Goal: Information Seeking & Learning: Learn about a topic

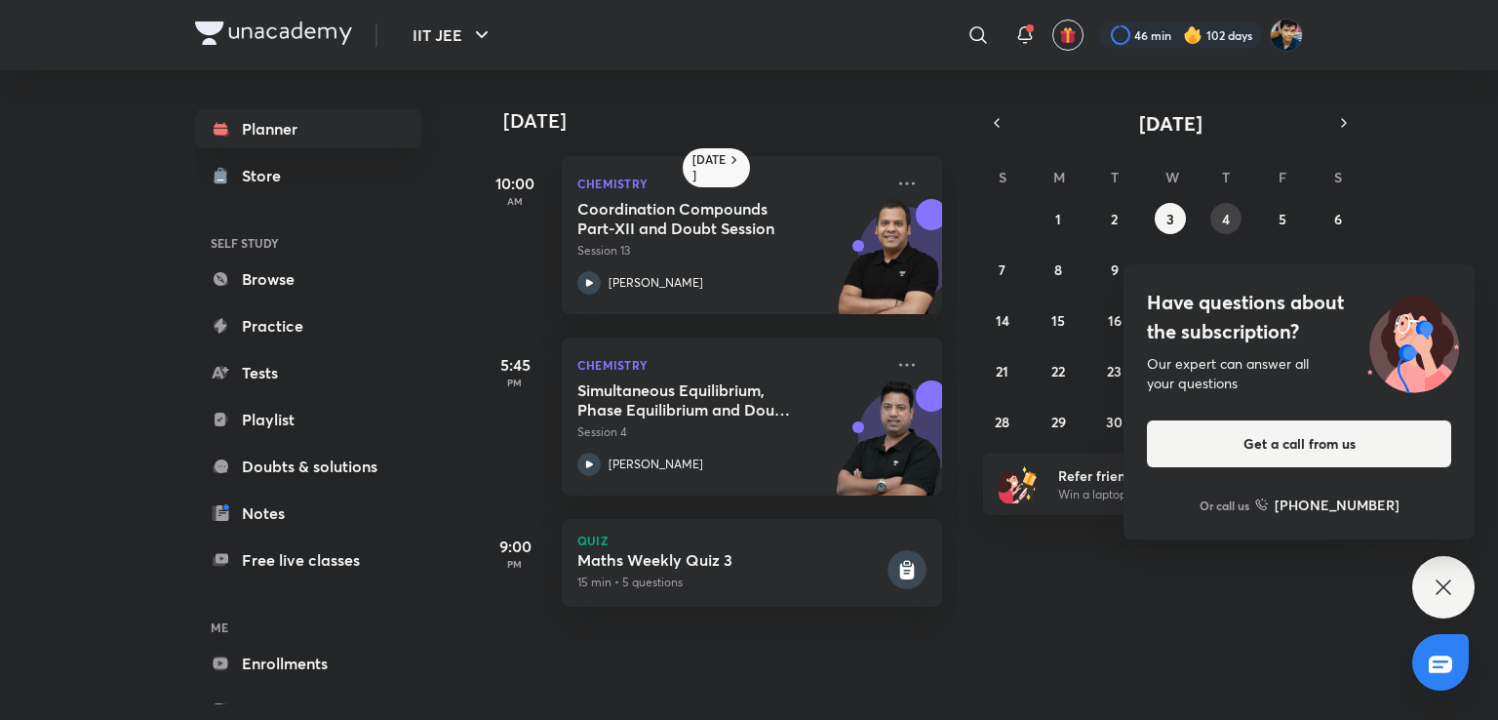
click at [1227, 214] on abbr "4" at bounding box center [1226, 219] width 8 height 19
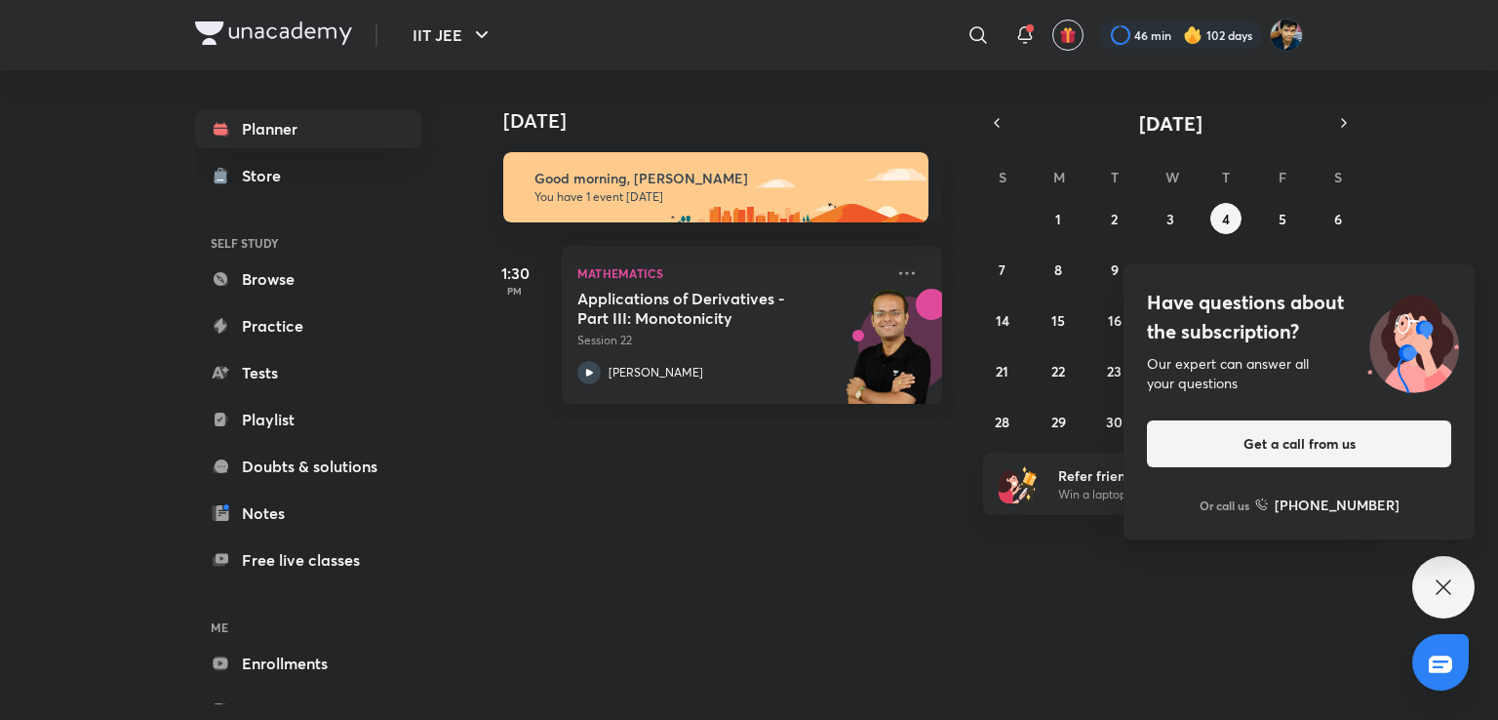
click at [1447, 571] on div "Have questions about the subscription? Our expert can answer all your questions…" at bounding box center [1443, 587] width 62 height 62
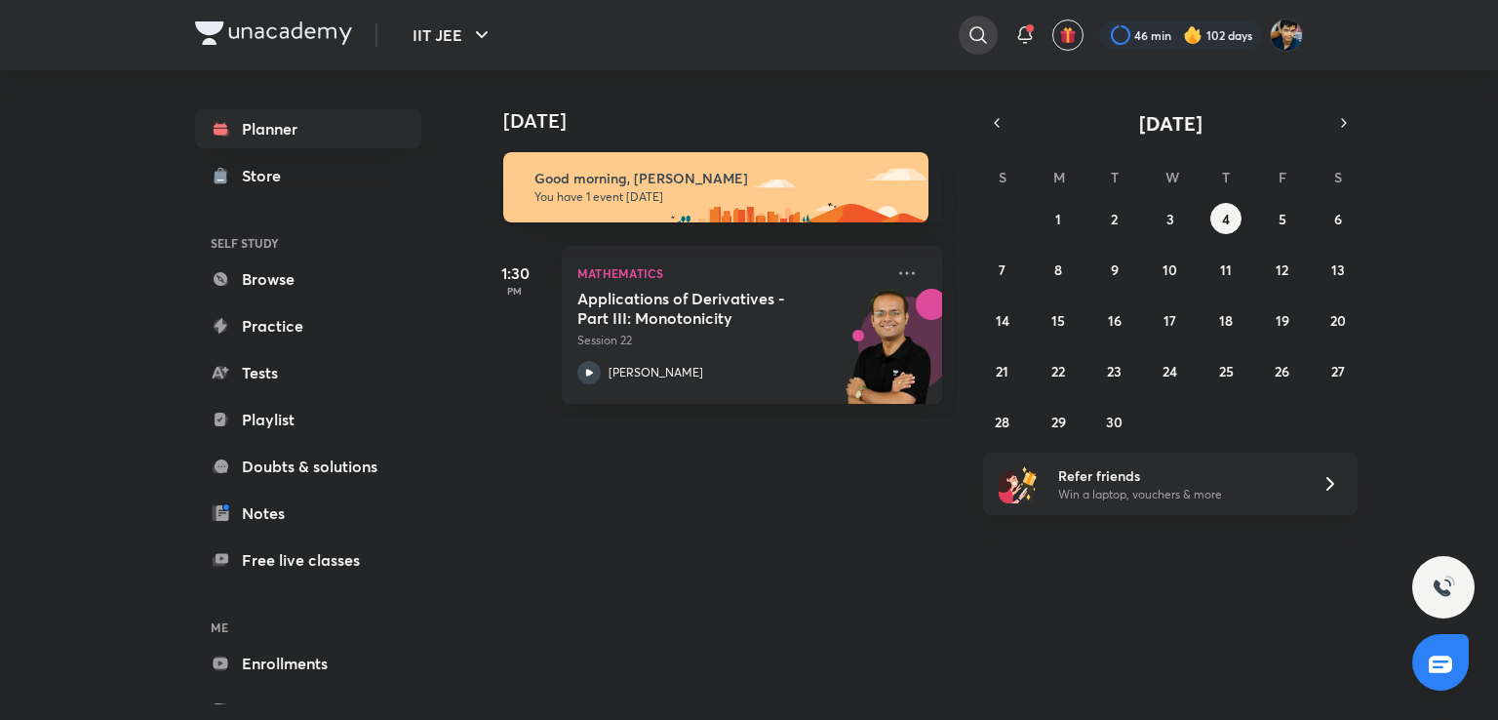
click at [964, 34] on div at bounding box center [978, 35] width 39 height 39
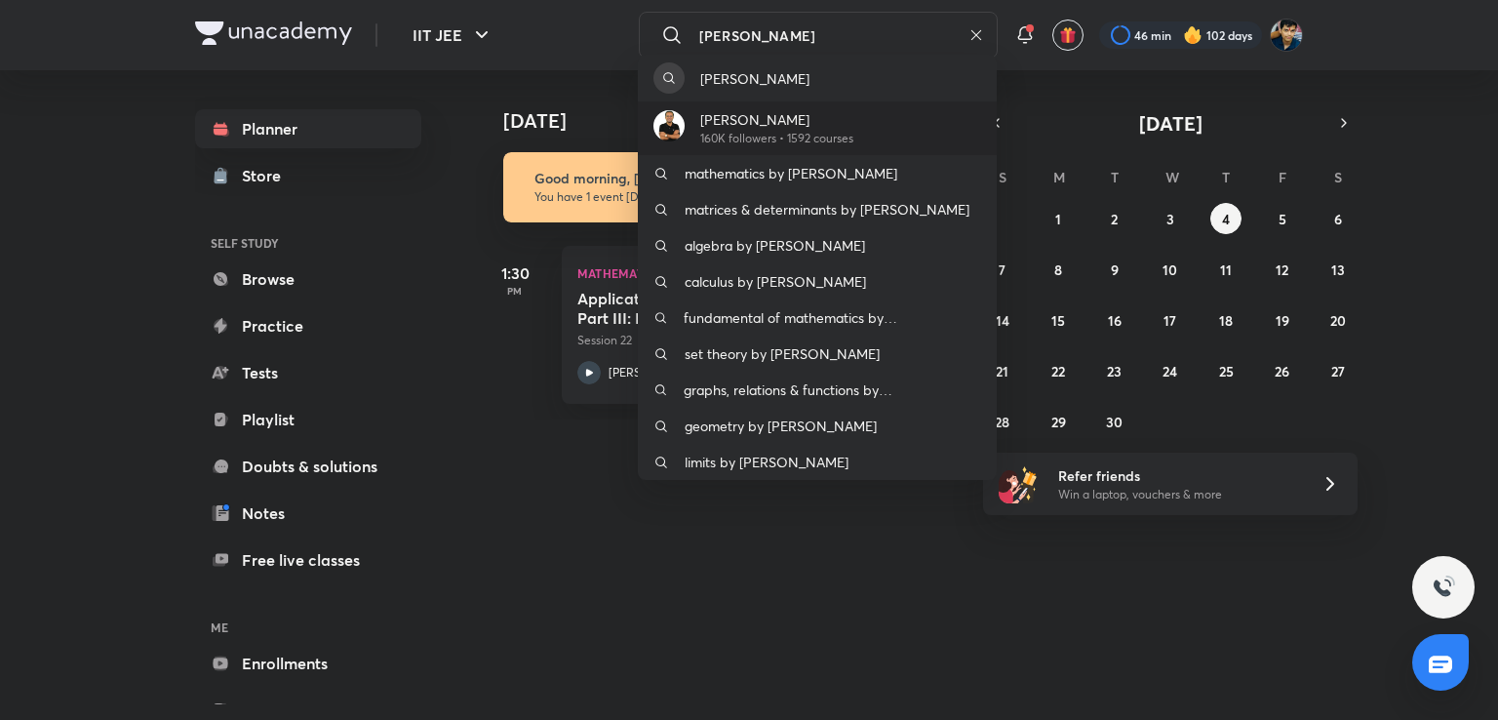
type input "[PERSON_NAME]"
click at [746, 140] on p "160K followers • 1592 courses" at bounding box center [776, 139] width 153 height 18
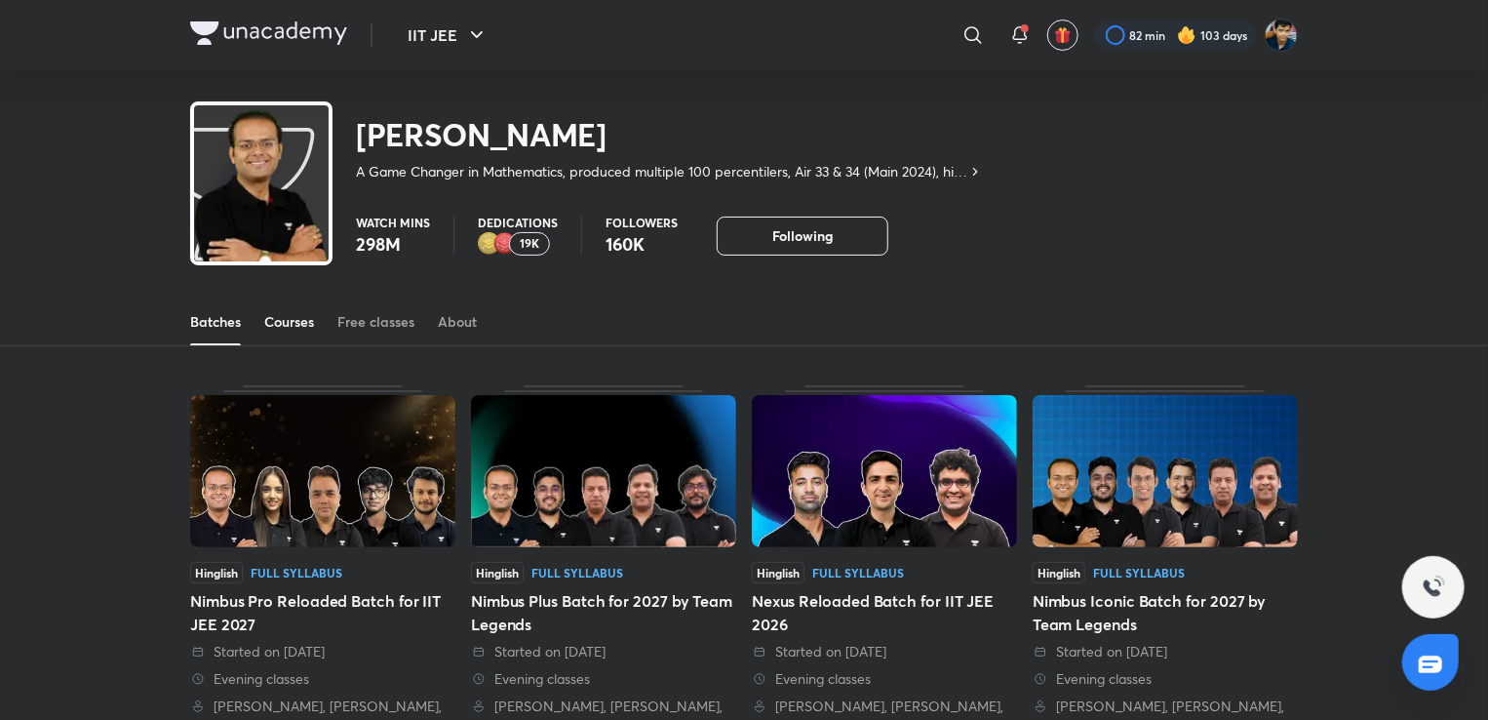
click at [281, 318] on div "Courses" at bounding box center [289, 322] width 50 height 20
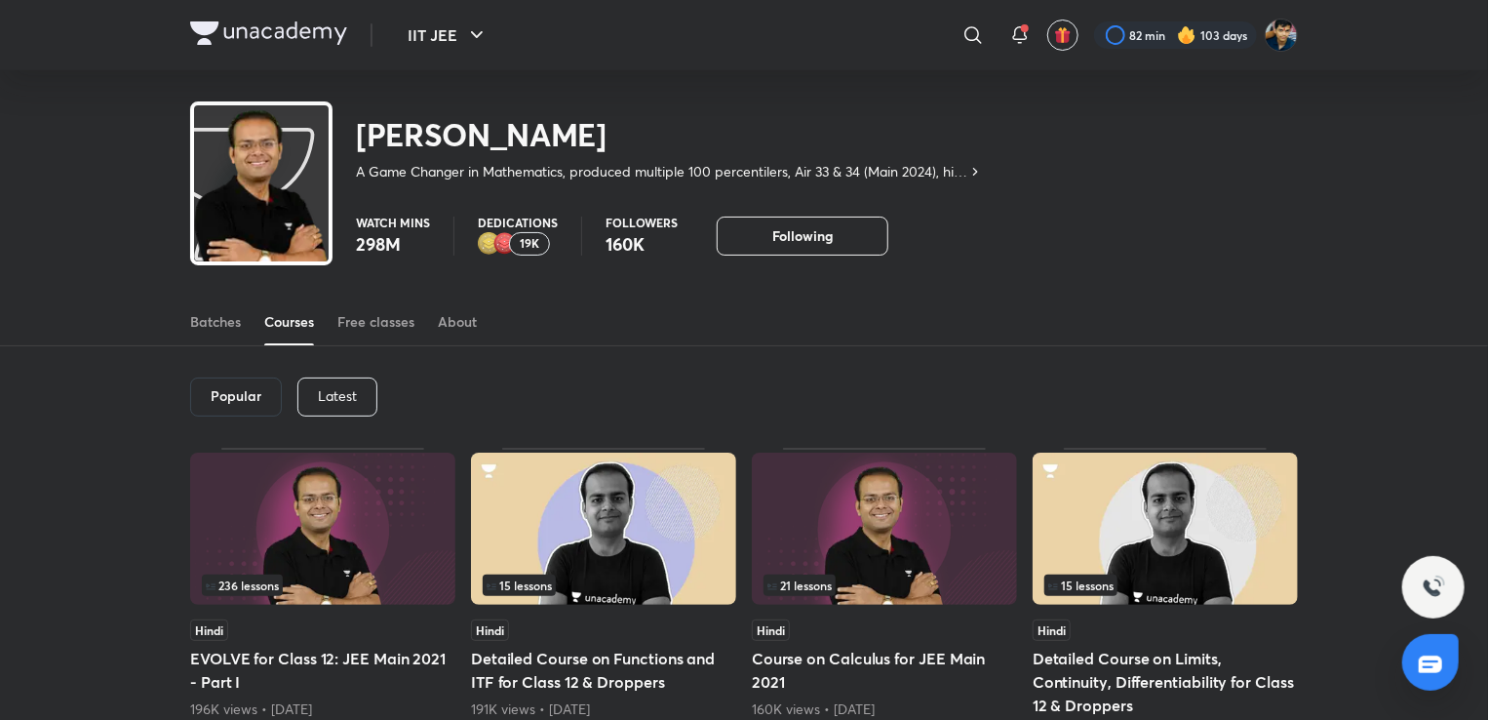
click at [331, 416] on div "Latest" at bounding box center [338, 396] width 80 height 39
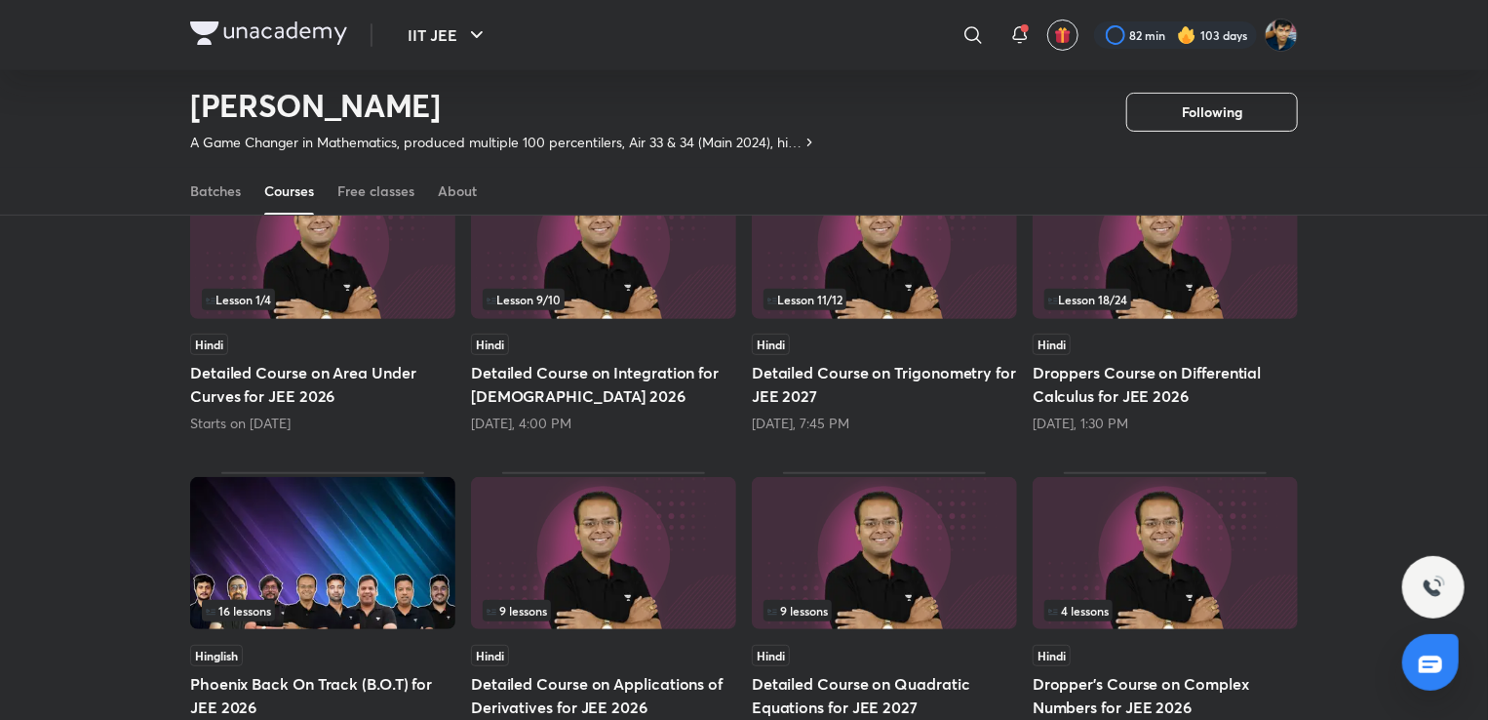
scroll to position [229, 0]
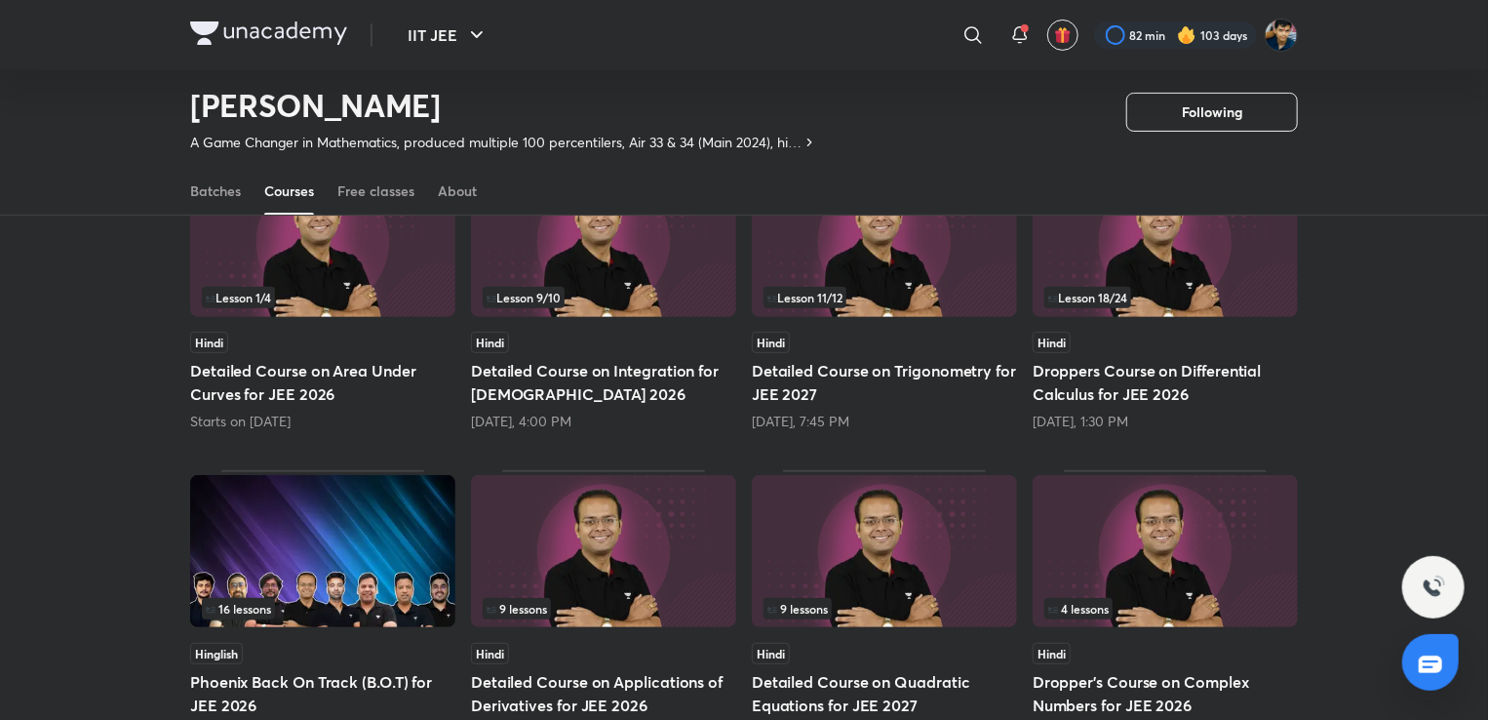
click at [1139, 255] on img at bounding box center [1165, 241] width 265 height 152
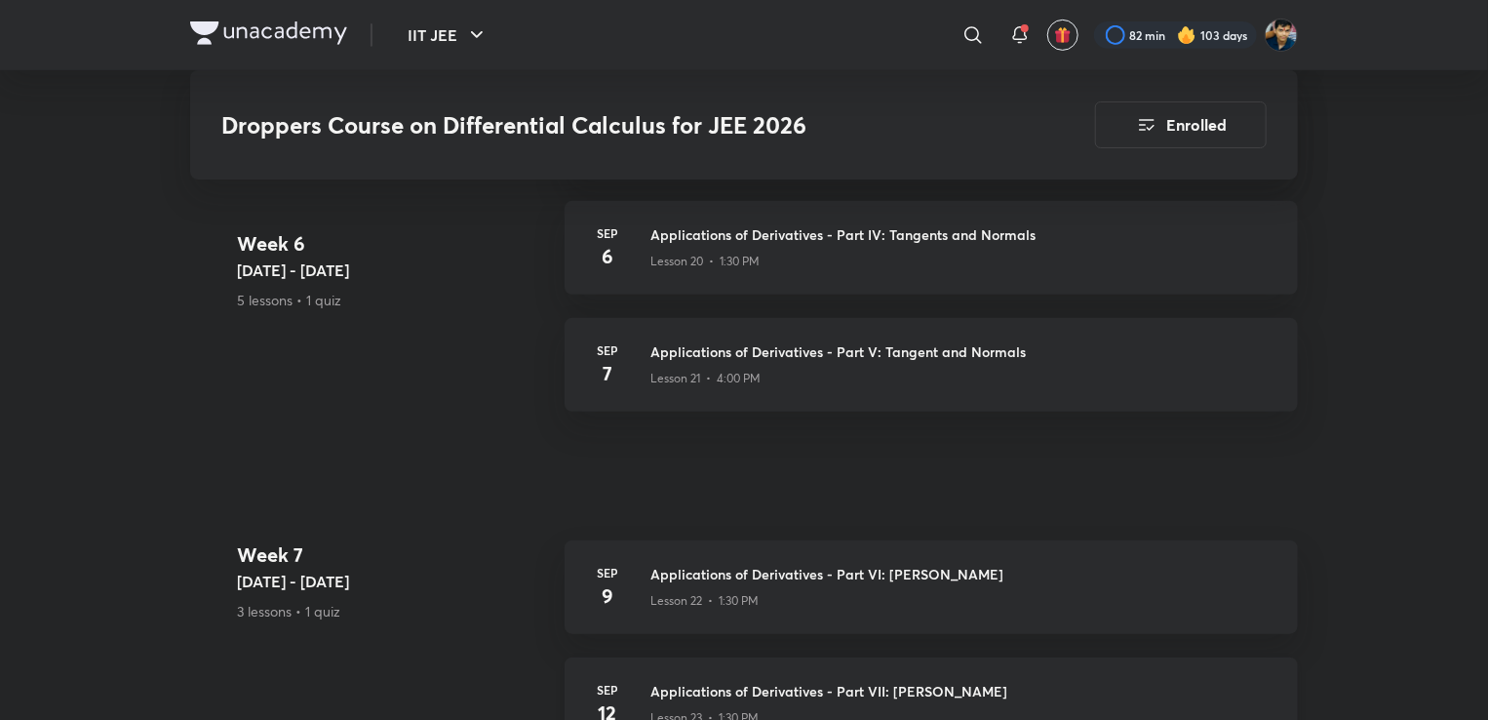
scroll to position [4146, 0]
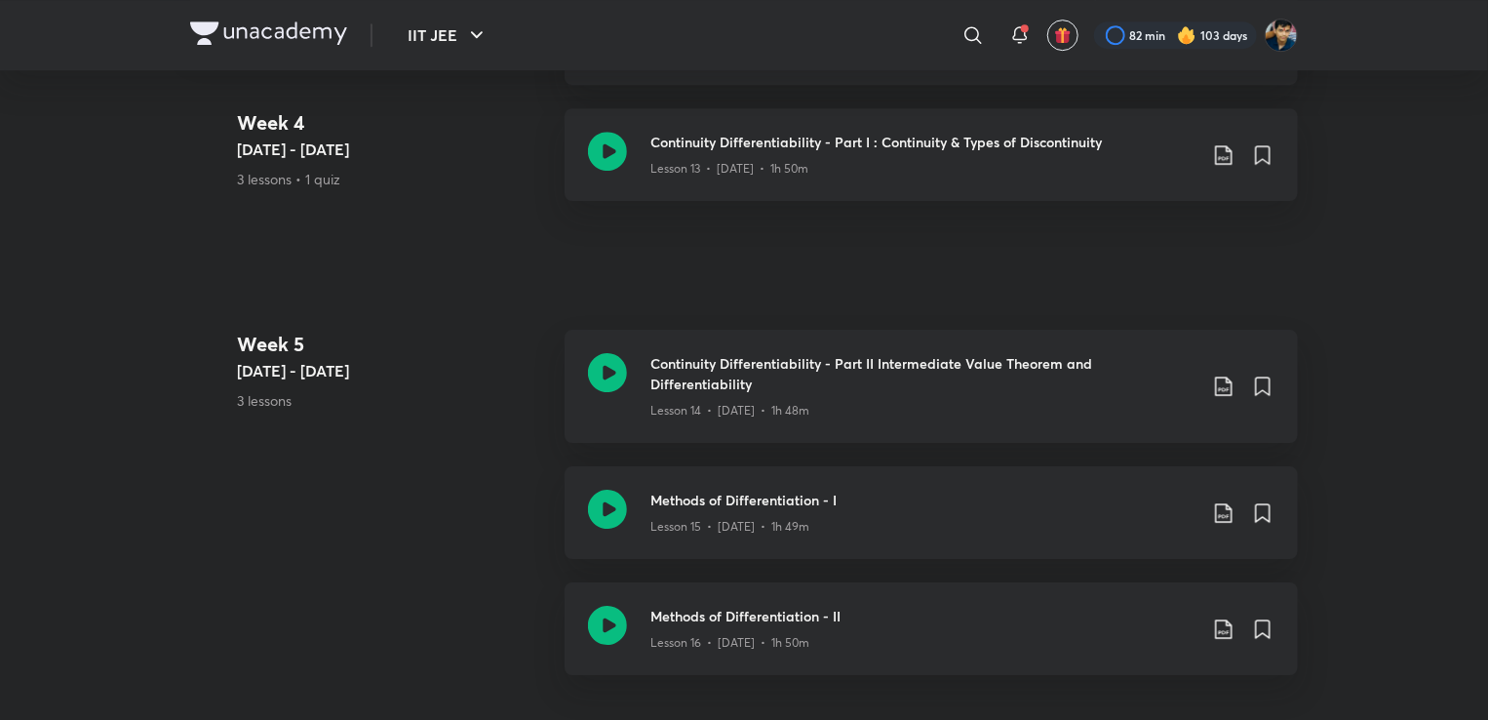
scroll to position [229, 0]
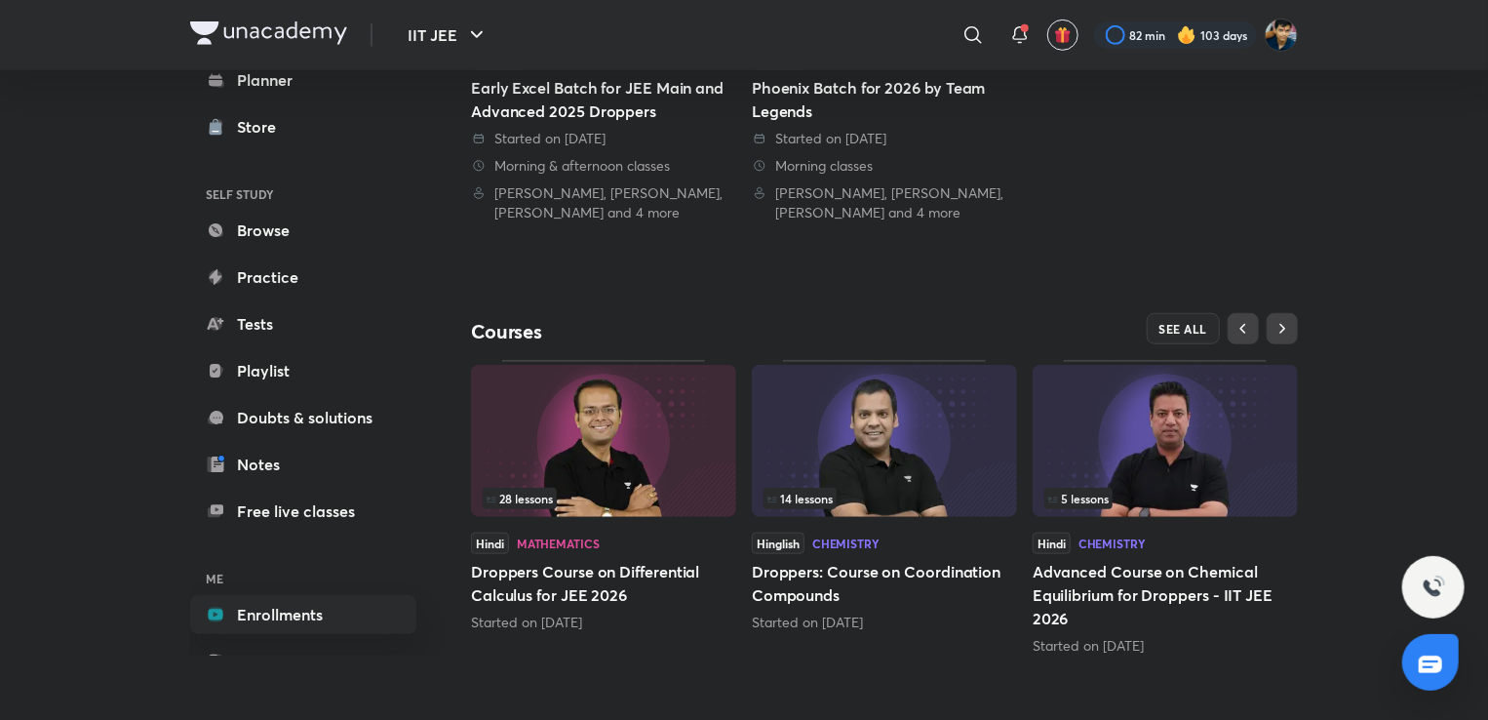
scroll to position [644, 0]
click at [1174, 327] on span "SEE ALL" at bounding box center [1184, 329] width 49 height 14
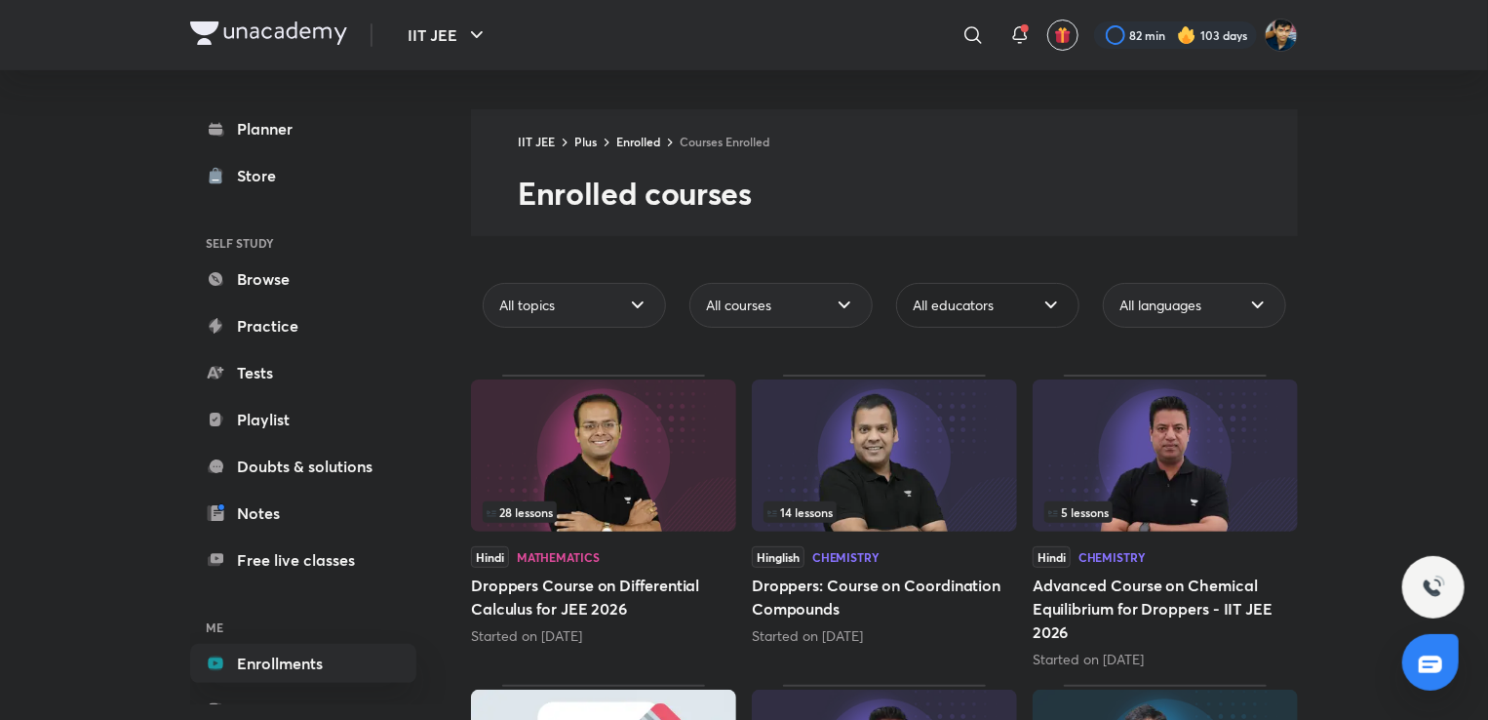
click at [957, 298] on span "All educators" at bounding box center [953, 306] width 81 height 20
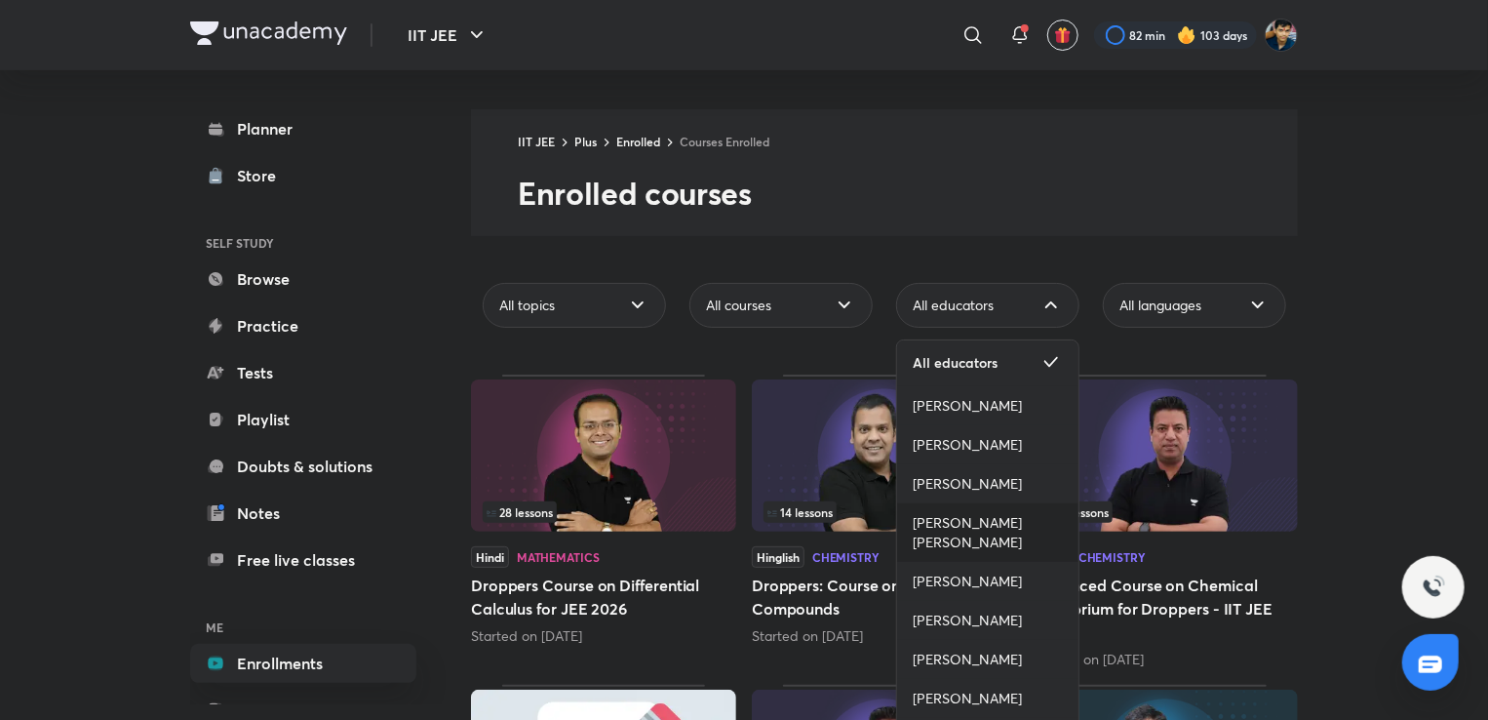
click at [987, 520] on span "[PERSON_NAME] [PERSON_NAME]" at bounding box center [988, 532] width 150 height 39
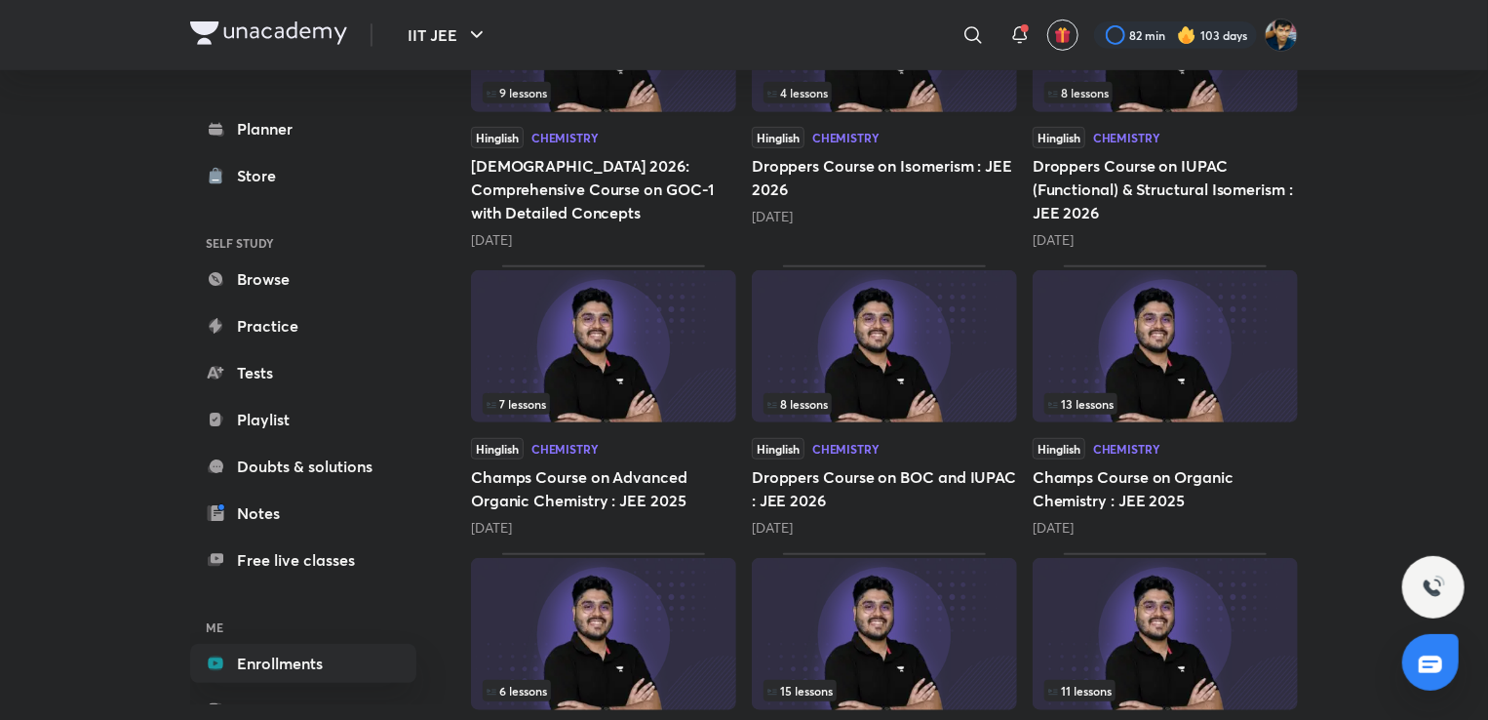
scroll to position [436, 0]
click at [1107, 442] on div "Chemistry" at bounding box center [1126, 448] width 67 height 12
click at [1135, 410] on div "13 lessons" at bounding box center [1166, 402] width 242 height 21
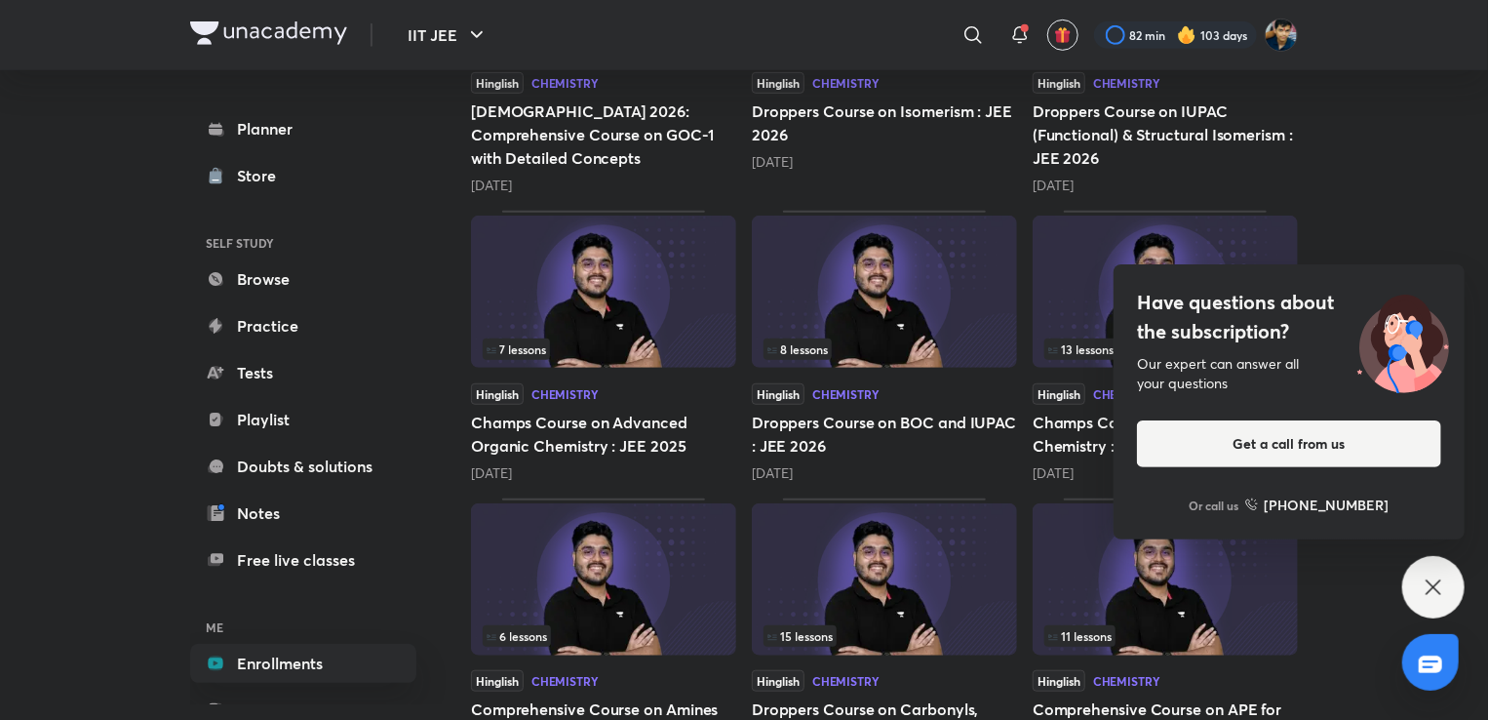
scroll to position [487, 0]
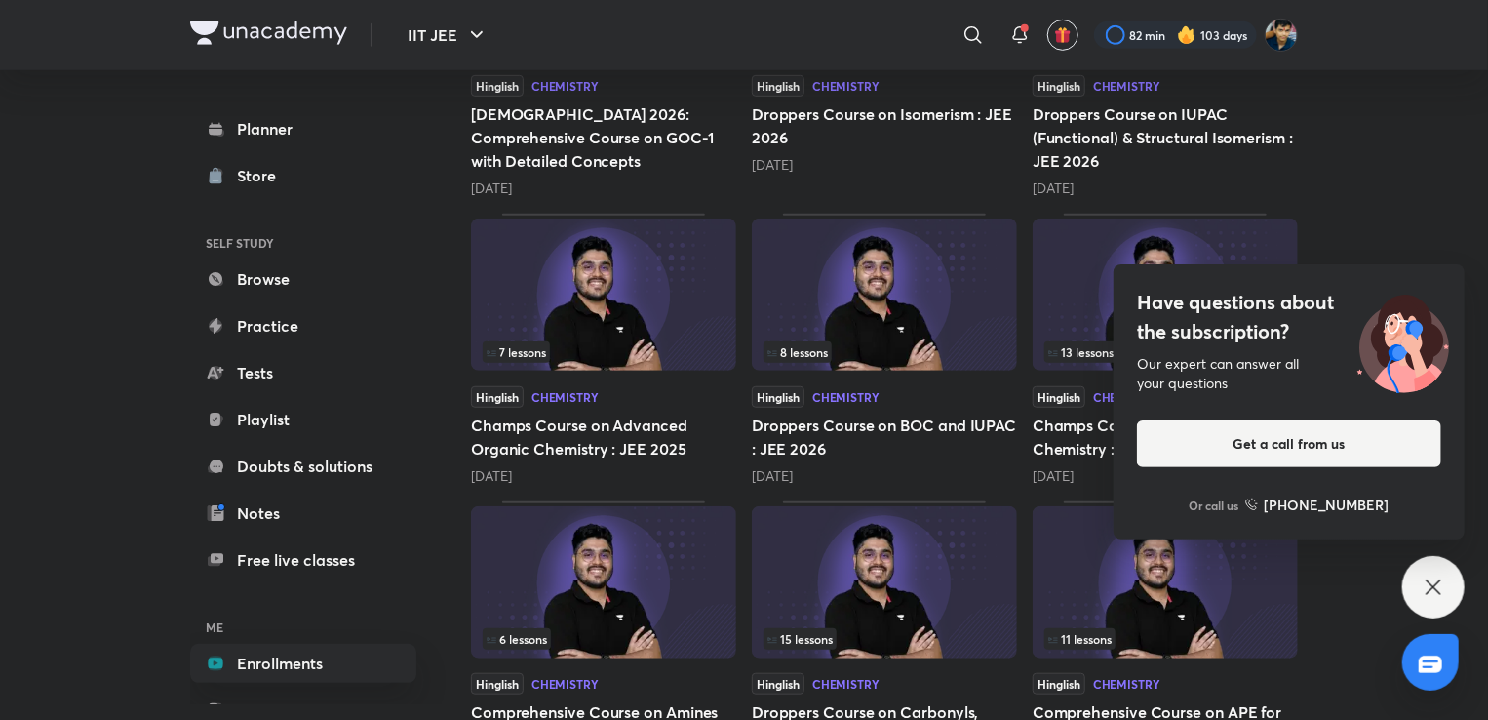
click at [1414, 577] on div "Have questions about the subscription? Our expert can answer all your questions…" at bounding box center [1434, 587] width 62 height 62
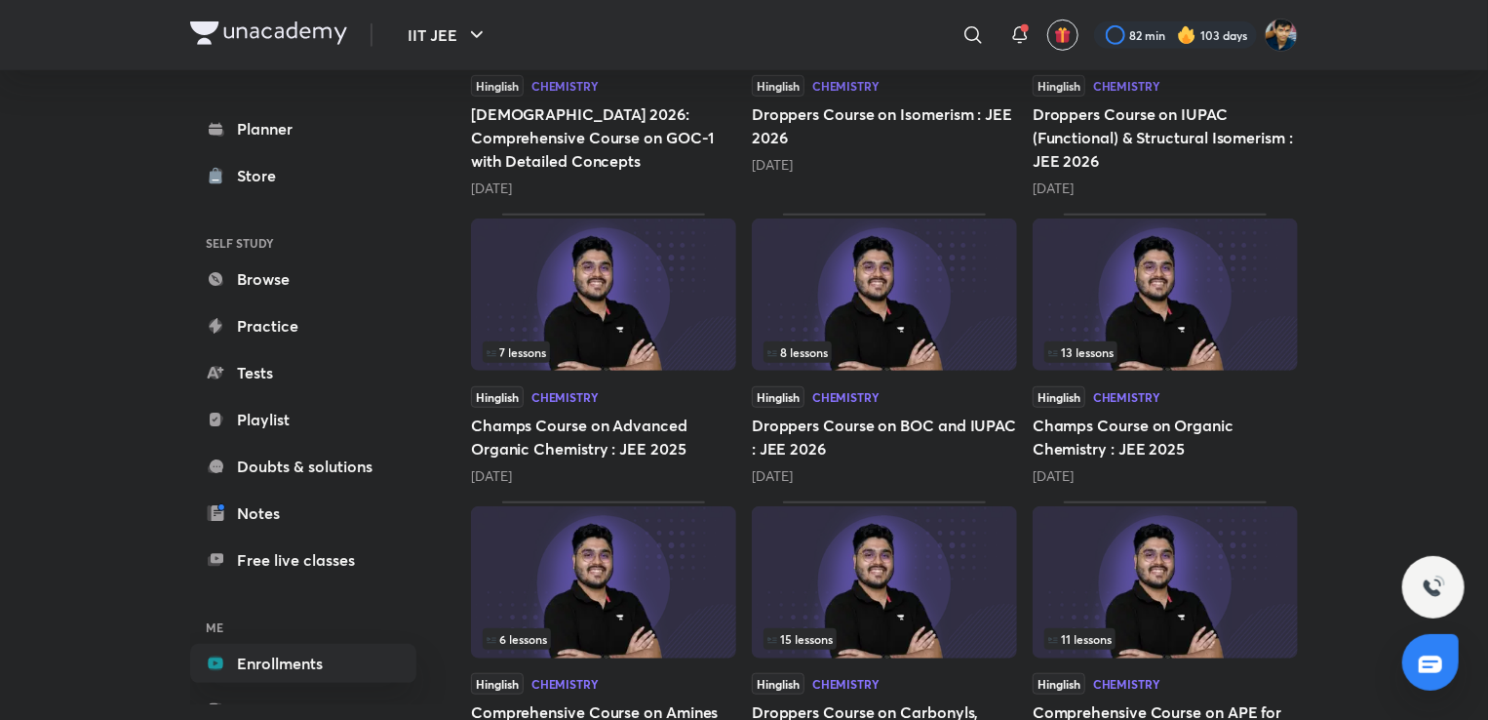
click at [1151, 350] on div "13 lessons" at bounding box center [1166, 351] width 242 height 21
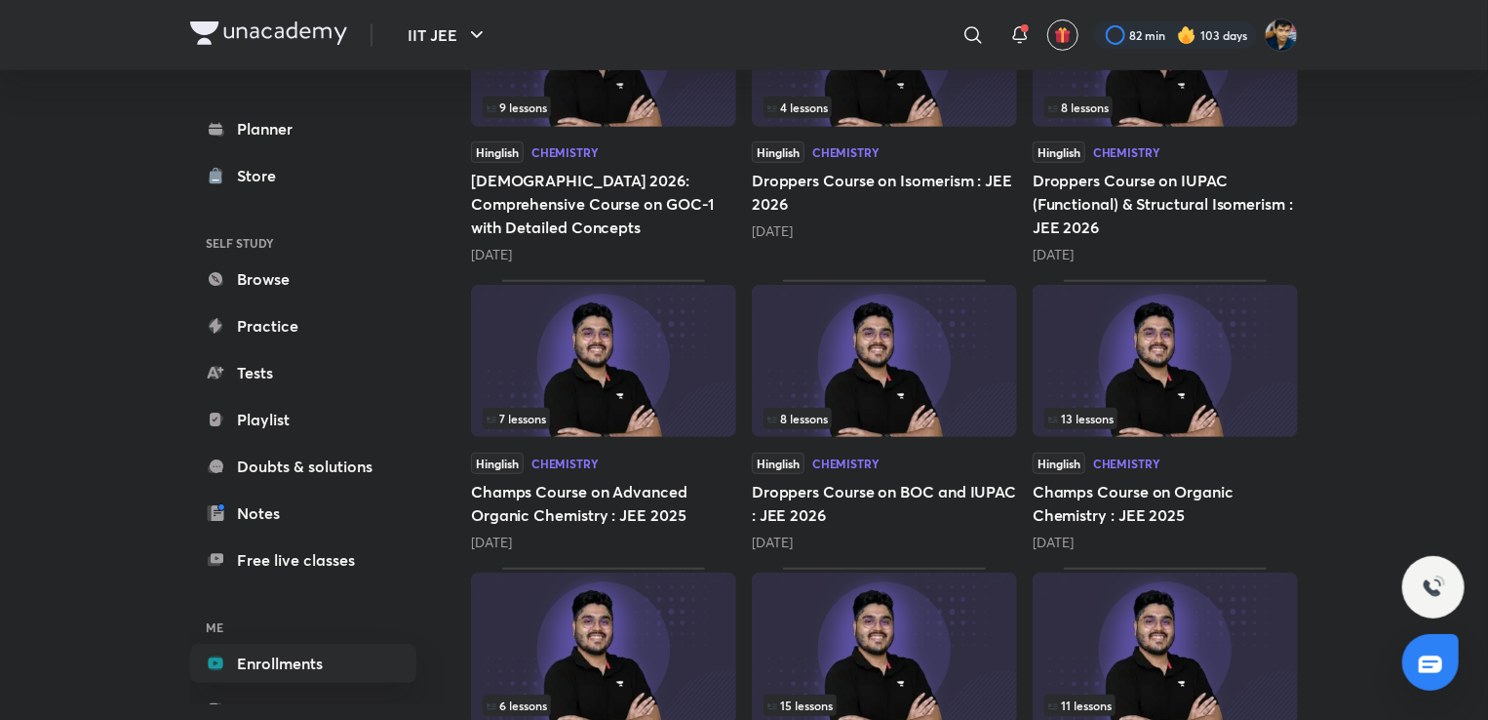
scroll to position [0, 0]
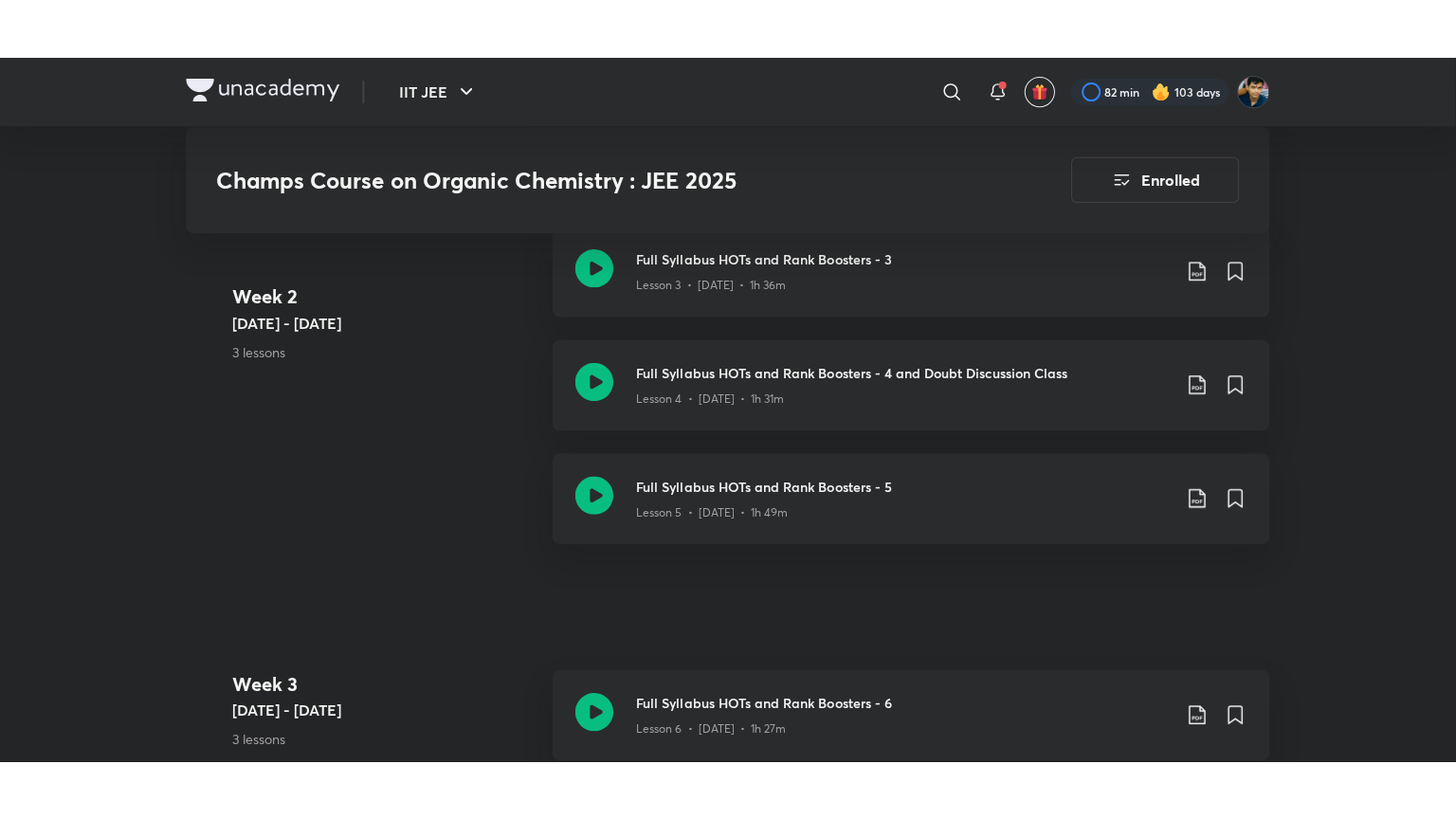
scroll to position [1484, 0]
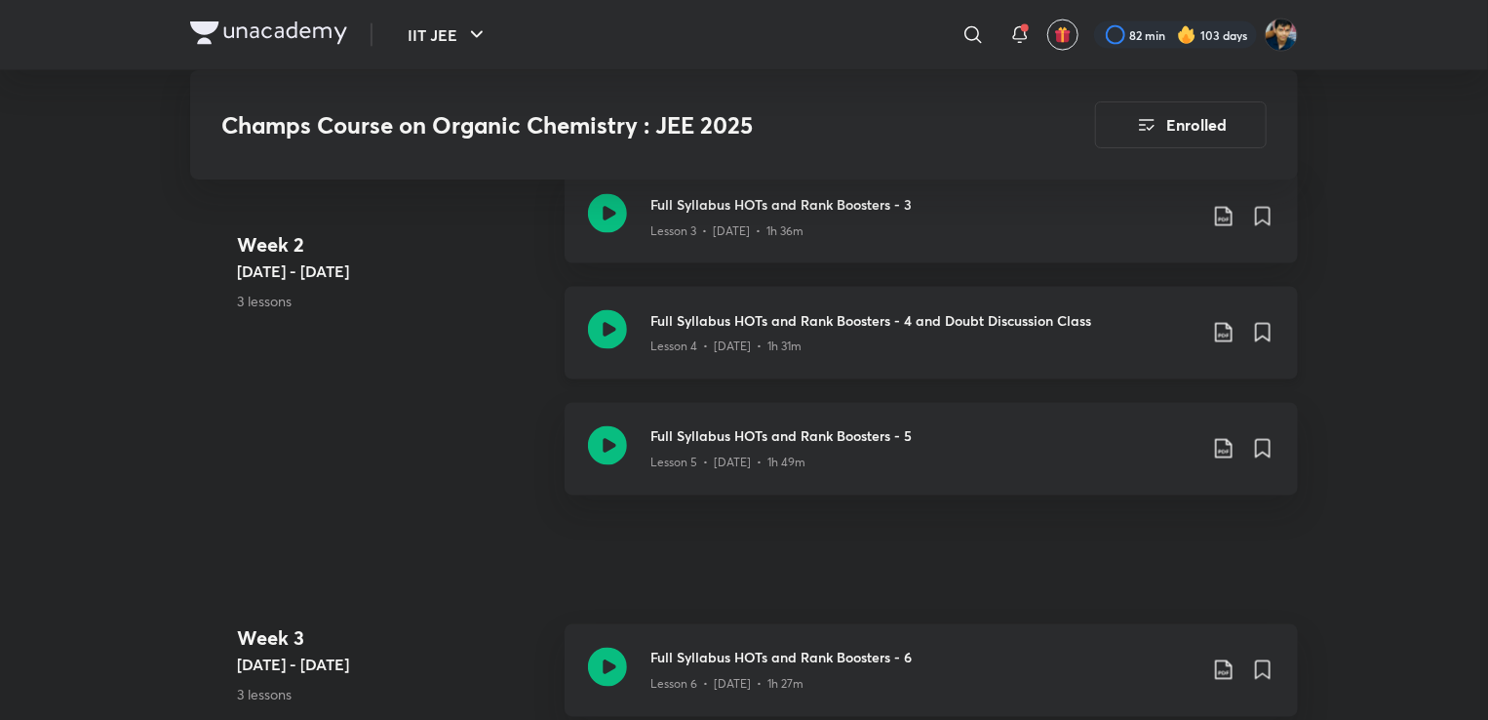
click at [650, 313] on div "Full Syllabus HOTs and Rank Boosters - 4 and Doubt Discussion Class Lesson 4 • …" at bounding box center [932, 333] width 734 height 93
